Goal: Information Seeking & Learning: Learn about a topic

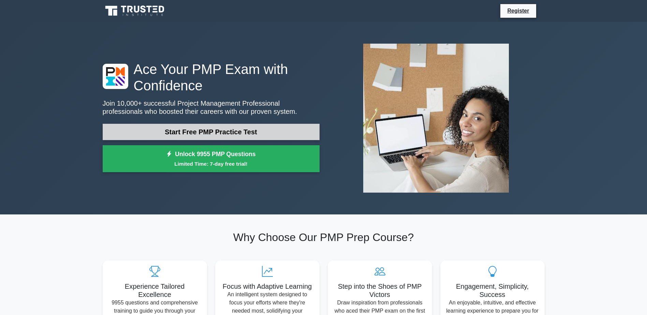
click at [232, 137] on link "Start Free PMP Practice Test" at bounding box center [211, 132] width 217 height 16
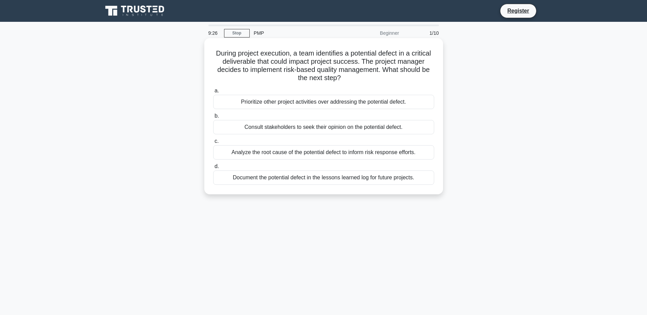
click at [261, 155] on div "Analyze the root cause of the potential defect to inform risk response efforts." at bounding box center [323, 152] width 221 height 14
click at [213, 144] on input "c. Analyze the root cause of the potential defect to inform risk response effor…" at bounding box center [213, 141] width 0 height 4
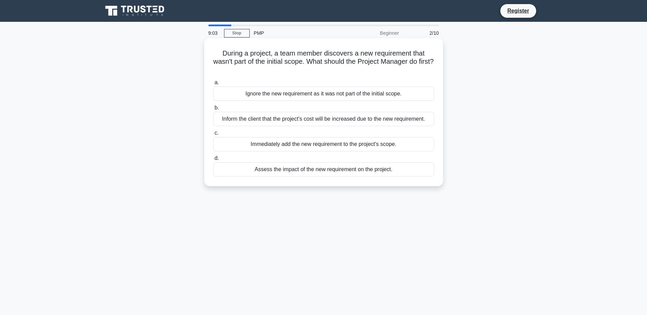
click at [277, 121] on div "Inform the client that the project's cost will be increased due to the new requ…" at bounding box center [323, 119] width 221 height 14
click at [213, 110] on input "b. Inform the client that the project's cost will be increased due to the new r…" at bounding box center [213, 108] width 0 height 4
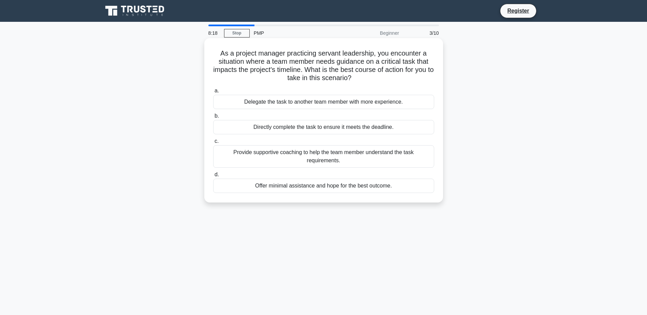
click at [268, 160] on div "Provide supportive coaching to help the team member understand the task require…" at bounding box center [323, 156] width 221 height 23
click at [213, 144] on input "c. Provide supportive coaching to help the team member understand the task requ…" at bounding box center [213, 141] width 0 height 4
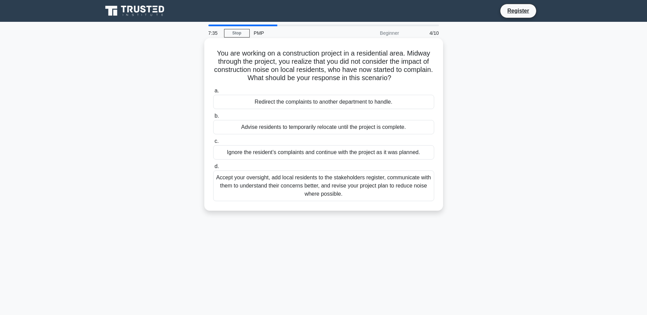
click at [274, 188] on div "Accept your oversight, add local residents to the stakeholders register, commun…" at bounding box center [323, 186] width 221 height 31
click at [213, 169] on input "d. Accept your oversight, add local residents to the stakeholders register, com…" at bounding box center [213, 166] width 0 height 4
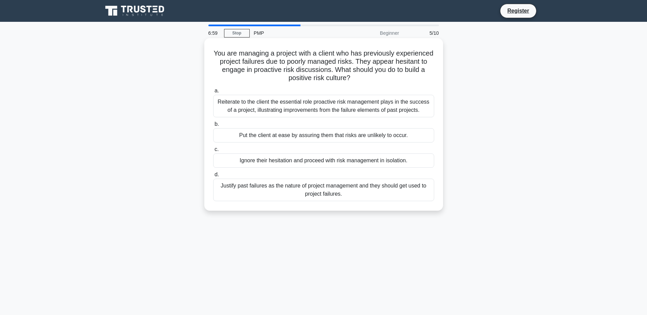
click at [264, 194] on div "Justify past failures as the nature of project management and they should get u…" at bounding box center [323, 190] width 221 height 23
click at [213, 177] on input "d. Justify past failures as the nature of project management and they should ge…" at bounding box center [213, 175] width 0 height 4
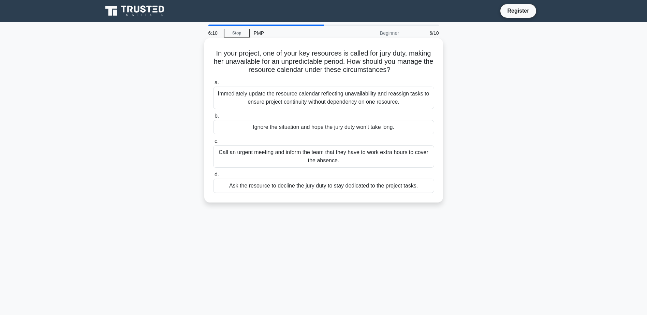
click at [265, 161] on div "Call an urgent meeting and inform the team that they have to work extra hours t…" at bounding box center [323, 156] width 221 height 23
click at [213, 144] on input "c. Call an urgent meeting and inform the team that they have to work extra hour…" at bounding box center [213, 141] width 0 height 4
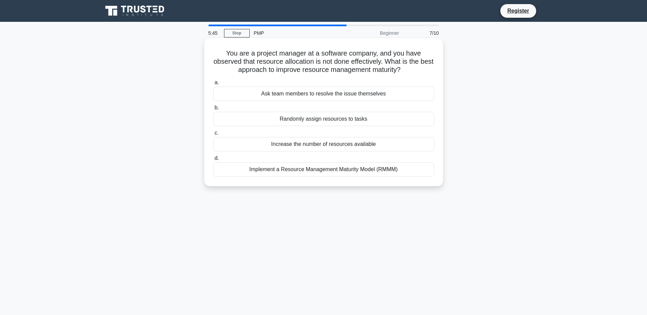
click at [275, 173] on div "Implement a Resource Management Maturity Model (RMMM)" at bounding box center [323, 169] width 221 height 14
click at [213, 161] on input "d. Implement a Resource Management Maturity Model (RMMM)" at bounding box center [213, 158] width 0 height 4
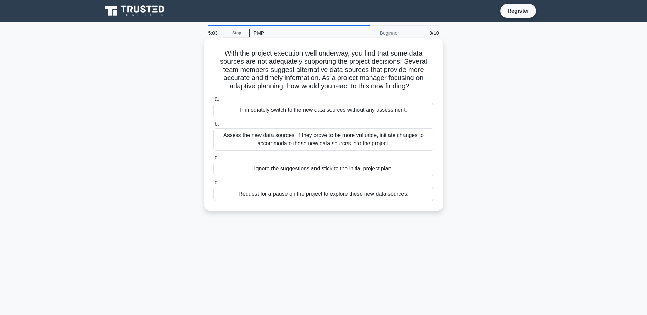
click at [300, 140] on div "Assess the new data sources, if they prove to be more valuable, initiate change…" at bounding box center [323, 139] width 221 height 23
click at [213, 127] on input "b. Assess the new data sources, if they prove to be more valuable, initiate cha…" at bounding box center [213, 124] width 0 height 4
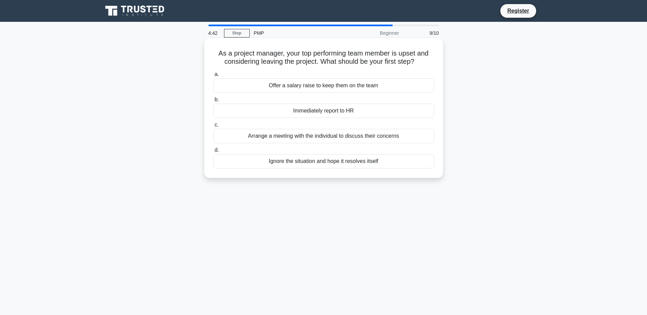
click at [278, 141] on div "Arrange a meeting with the individual to discuss their concerns" at bounding box center [323, 136] width 221 height 14
click at [213, 127] on input "c. Arrange a meeting with the individual to discuss their concerns" at bounding box center [213, 125] width 0 height 4
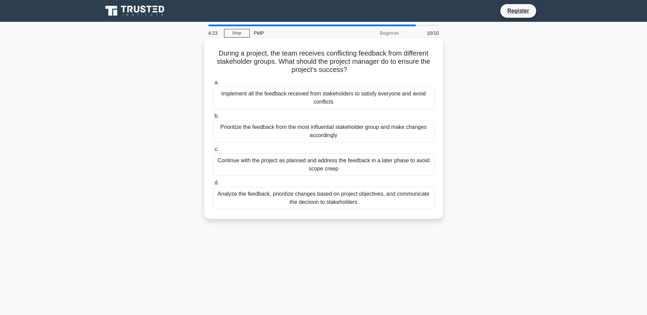
click at [260, 204] on div "Analyze the feedback, prioritize changes based on project objectives, and commu…" at bounding box center [323, 198] width 221 height 23
click at [213, 185] on input "d. Analyze the feedback, prioritize changes based on project objectives, and co…" at bounding box center [213, 183] width 0 height 4
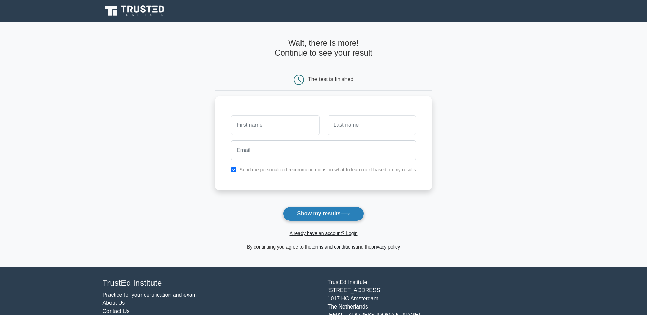
click at [296, 215] on button "Show my results" at bounding box center [323, 214] width 81 height 14
click at [247, 128] on input "text" at bounding box center [275, 124] width 88 height 20
type input "ش"
click at [339, 128] on input "text" at bounding box center [372, 124] width 88 height 20
click at [254, 128] on input "ش" at bounding box center [275, 124] width 88 height 20
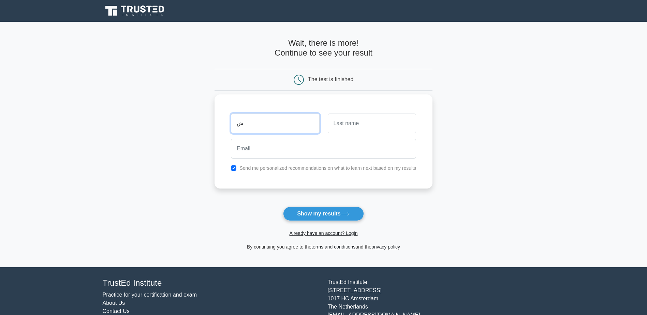
click at [253, 128] on input "ش" at bounding box center [275, 124] width 88 height 20
type input "a"
click at [340, 128] on input "text" at bounding box center [372, 124] width 88 height 20
type input "aa"
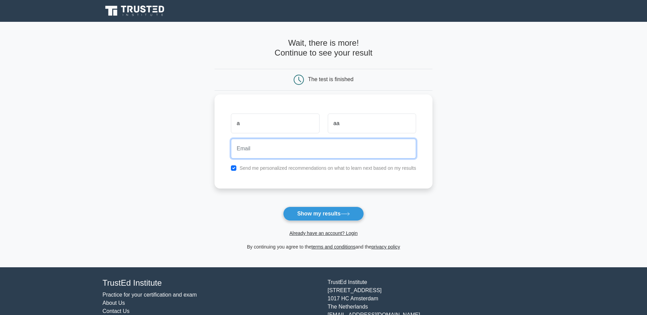
click at [305, 149] on input "email" at bounding box center [323, 149] width 185 height 20
click at [241, 153] on input "email" at bounding box center [323, 149] width 185 height 20
paste input "meshamean@petrokemya.sabic.com"
type input "meshamean@petrokemya.sabic.com"
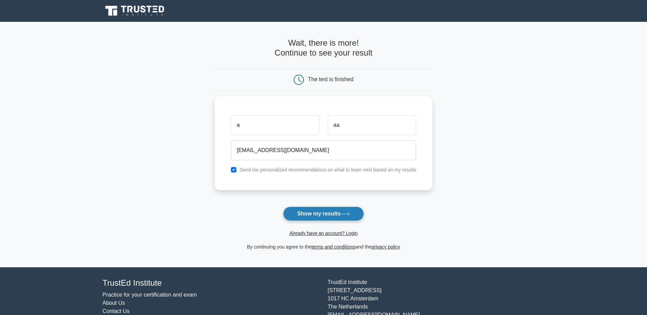
click at [290, 212] on button "Show my results" at bounding box center [323, 214] width 81 height 14
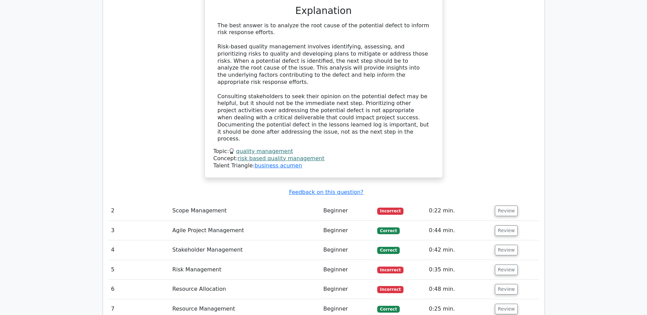
scroll to position [819, 0]
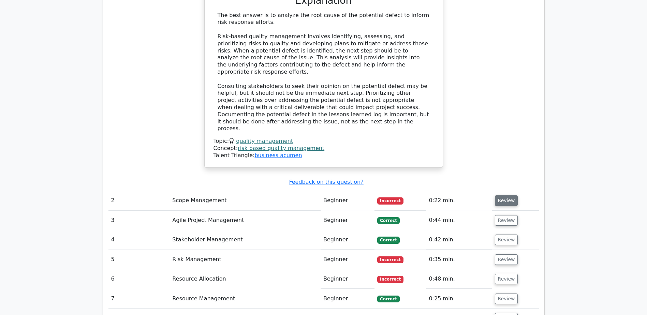
click at [503, 196] on button "Review" at bounding box center [506, 201] width 23 height 11
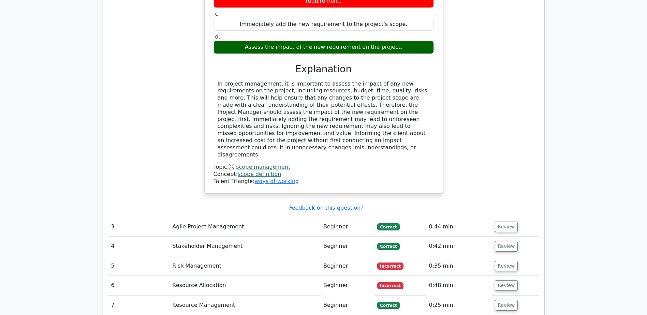
scroll to position [1126, 0]
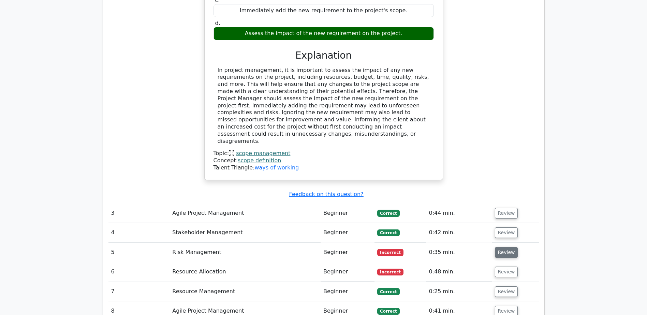
click at [504, 247] on button "Review" at bounding box center [506, 252] width 23 height 11
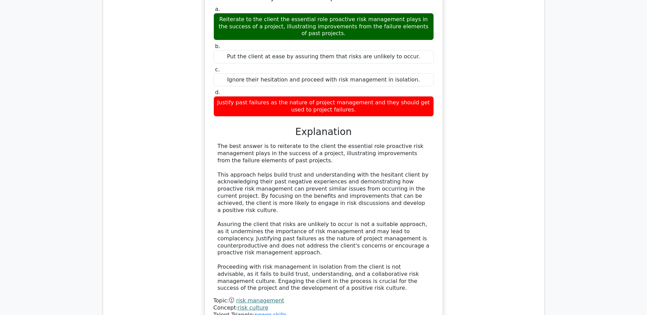
scroll to position [1536, 0]
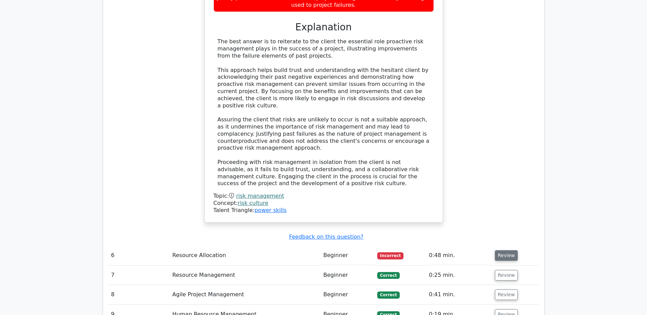
click at [503, 250] on button "Review" at bounding box center [506, 255] width 23 height 11
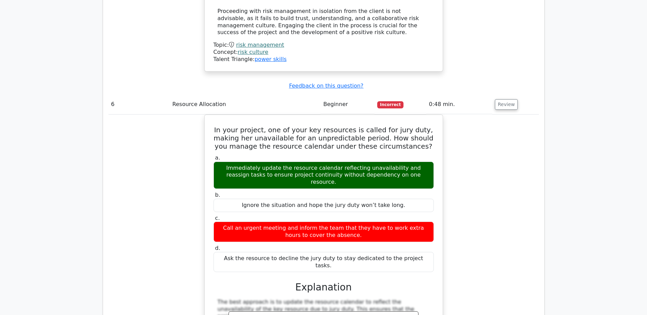
scroll to position [1706, 0]
